Goal: Navigation & Orientation: Find specific page/section

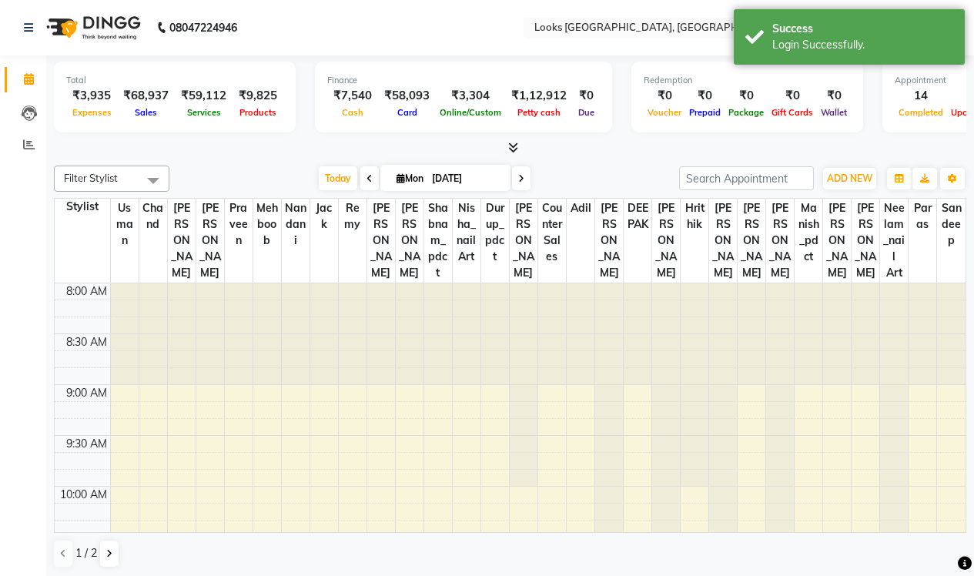
select select "en"
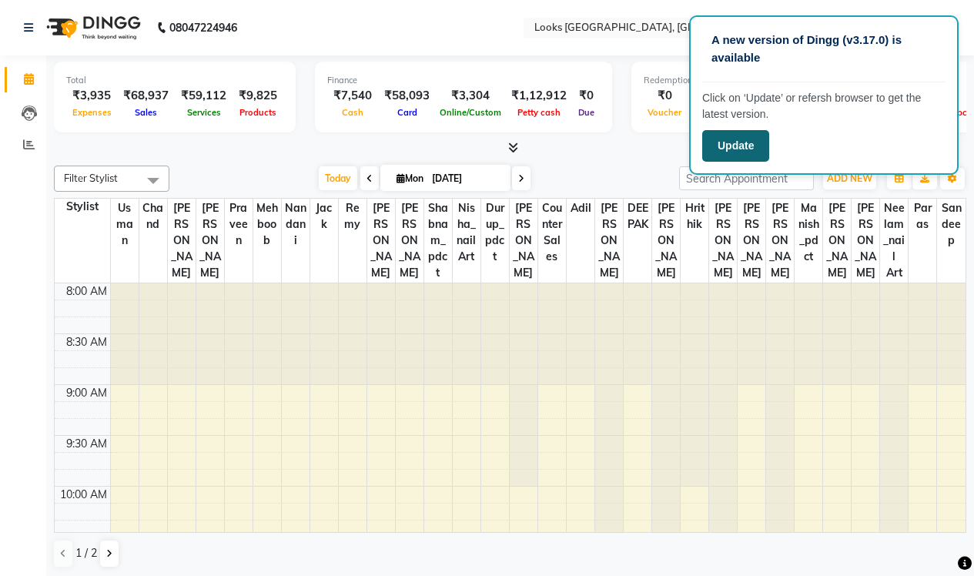
click at [721, 153] on button "Update" at bounding box center [735, 146] width 67 height 32
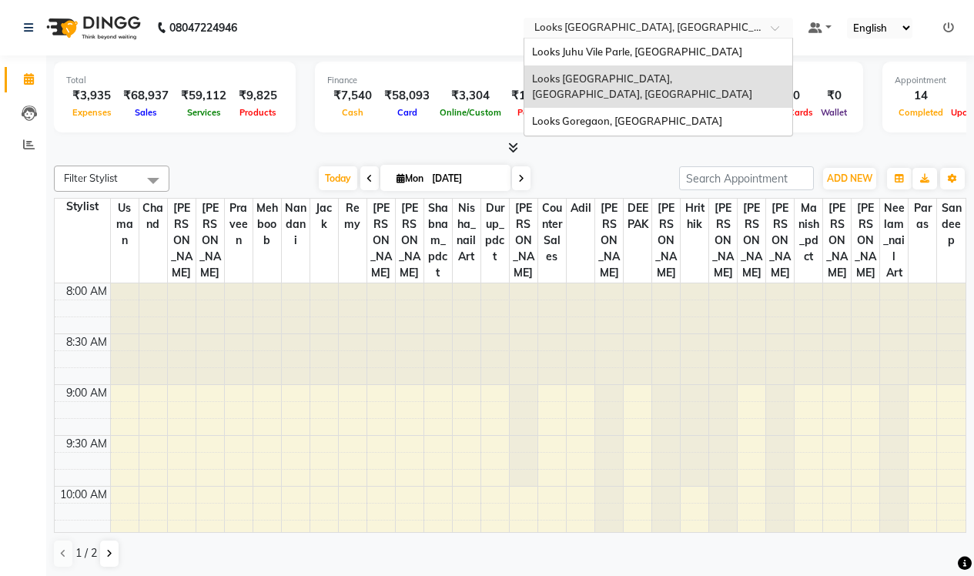
click at [531, 23] on input "text" at bounding box center [642, 29] width 223 height 15
click at [532, 52] on span "Looks Juhu Vile Parle, Mumbai" at bounding box center [637, 51] width 210 height 12
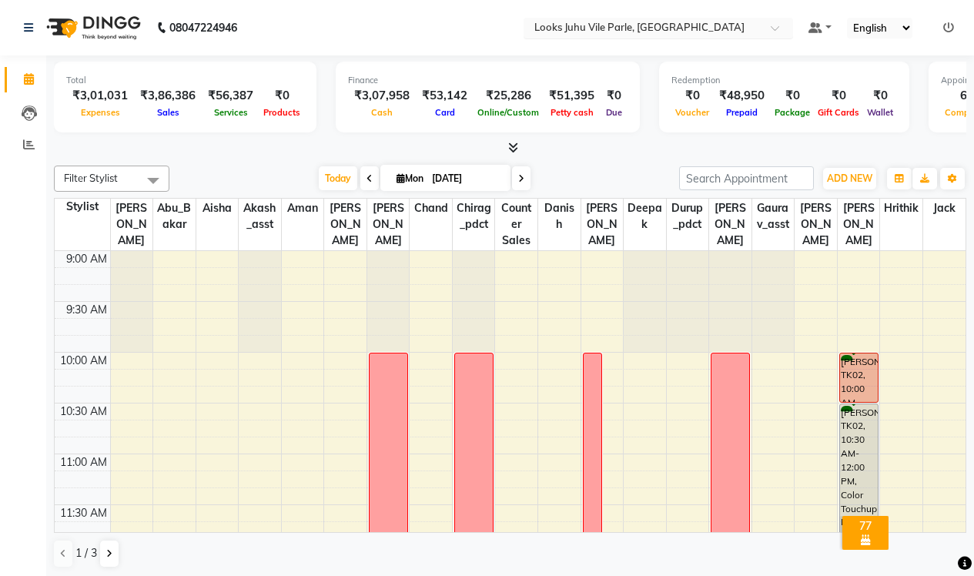
click at [531, 32] on input "text" at bounding box center [642, 29] width 223 height 15
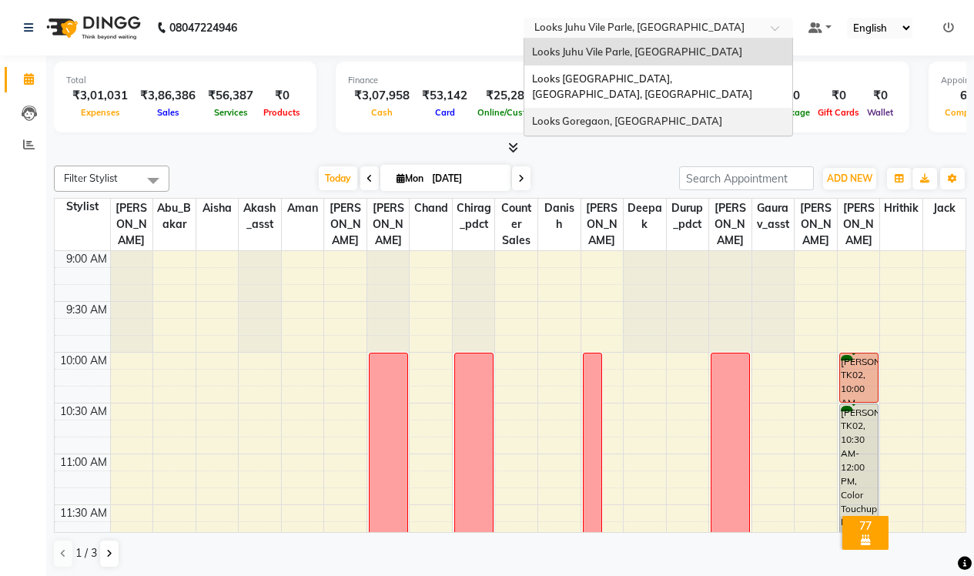
click at [532, 115] on span "Looks Goregaon, Mumbai" at bounding box center [627, 121] width 190 height 12
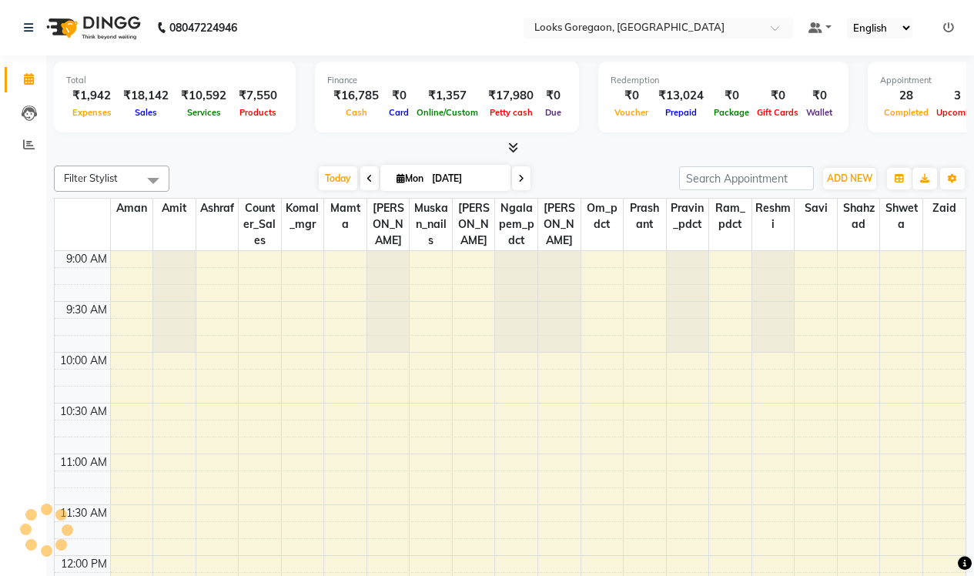
select select "en"
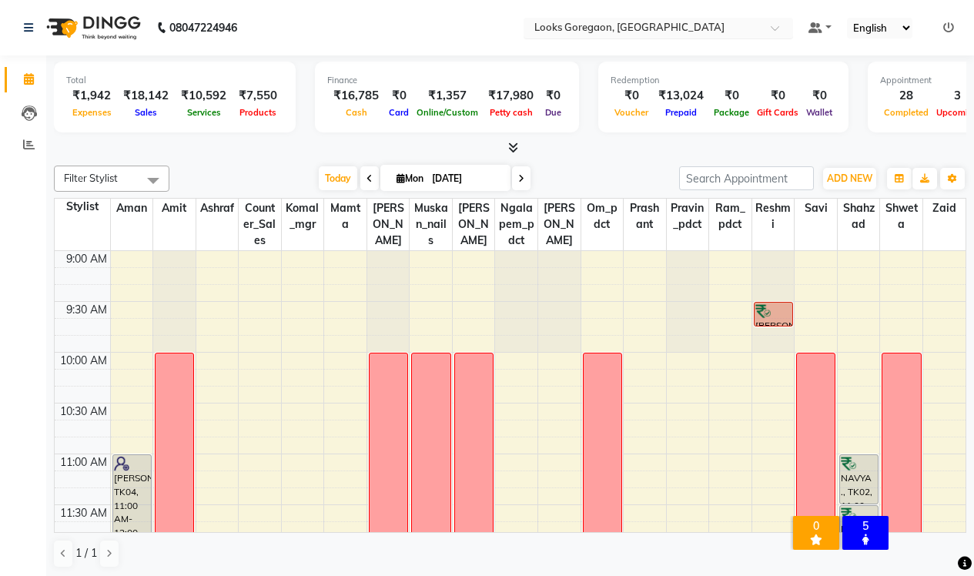
click at [531, 22] on input "text" at bounding box center [642, 29] width 223 height 15
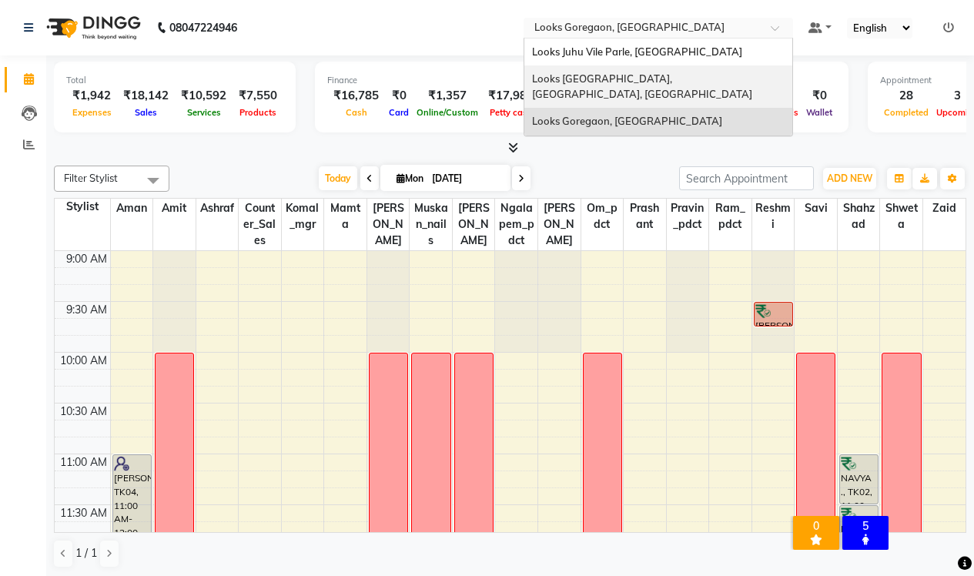
click at [532, 78] on span "Looks [GEOGRAPHIC_DATA], [GEOGRAPHIC_DATA], [GEOGRAPHIC_DATA]" at bounding box center [642, 86] width 220 height 28
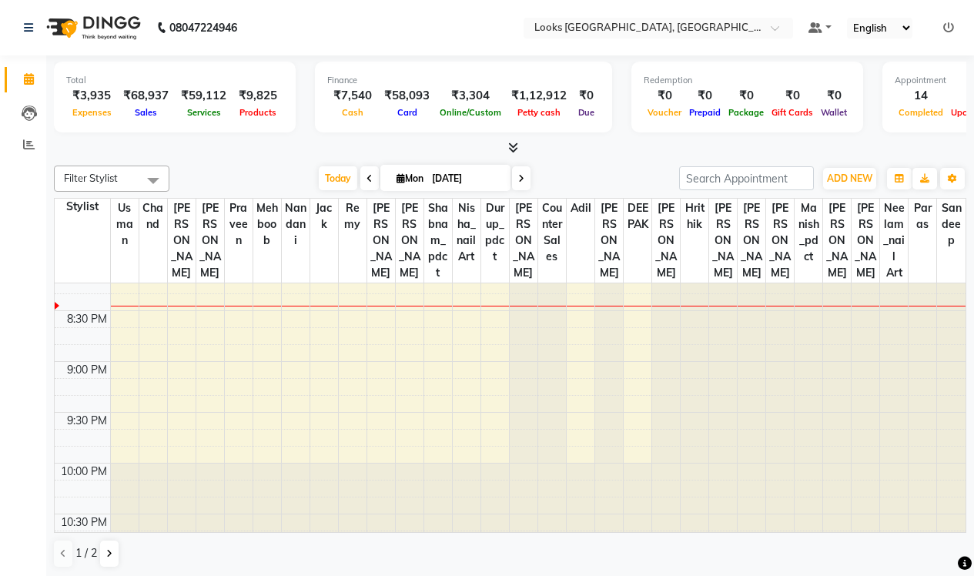
scroll to position [1245, 0]
